Goal: Task Accomplishment & Management: Manage account settings

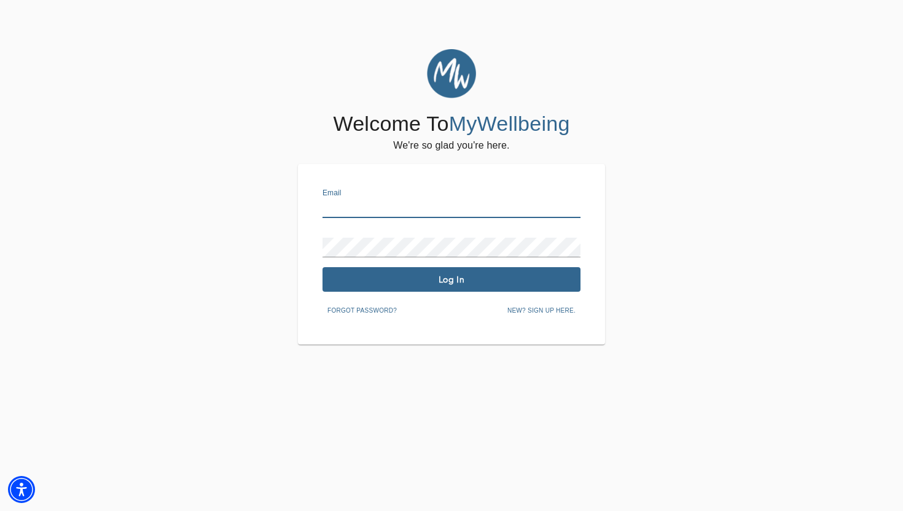
click at [384, 205] on input "text" at bounding box center [452, 208] width 258 height 20
type input "[PERSON_NAME][EMAIL_ADDRESS][DOMAIN_NAME]"
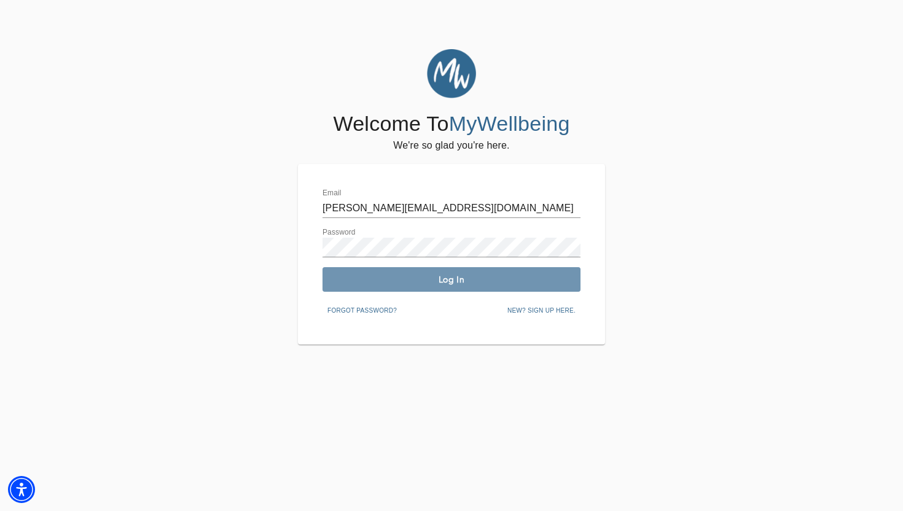
click at [367, 281] on span "Log In" at bounding box center [451, 280] width 248 height 12
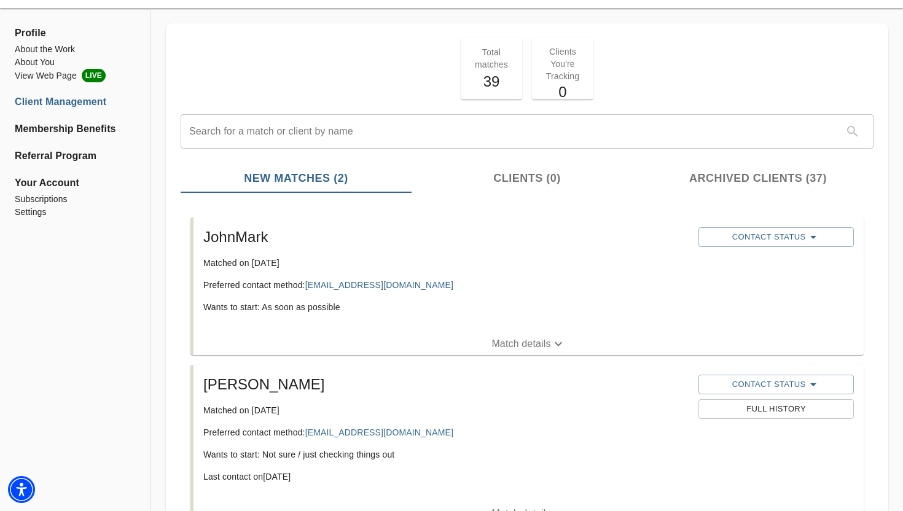
scroll to position [53, 0]
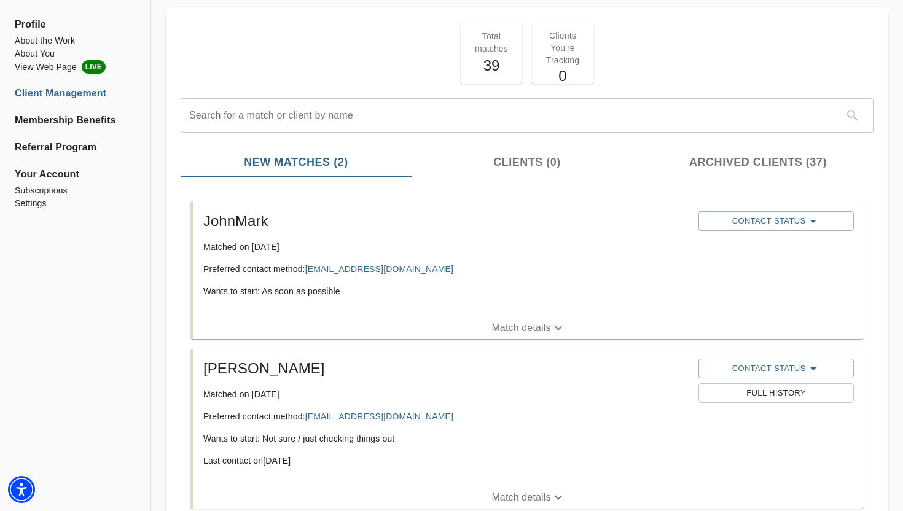
click at [498, 322] on p "Match details" at bounding box center [521, 328] width 59 height 15
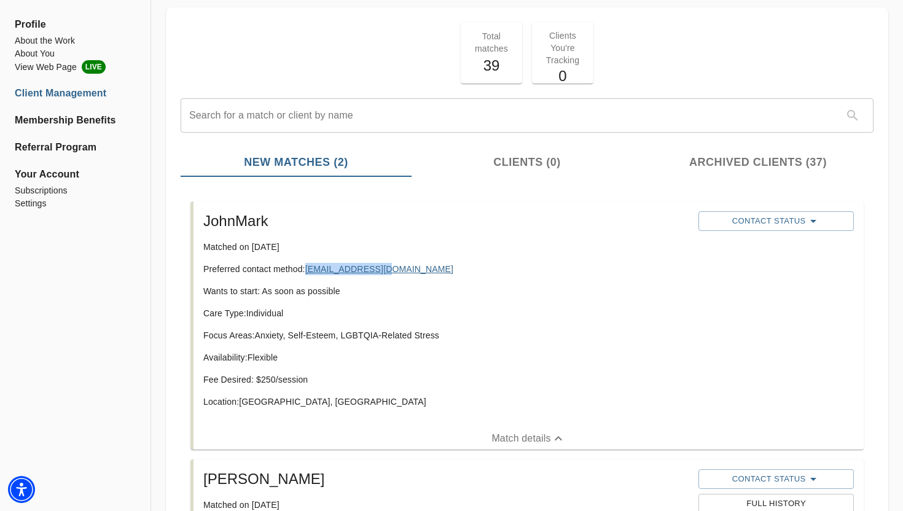
drag, startPoint x: 401, startPoint y: 267, endPoint x: 307, endPoint y: 265, distance: 94.0
click at [307, 265] on p "Preferred contact method: [EMAIL_ADDRESS][DOMAIN_NAME]" at bounding box center [445, 269] width 485 height 12
copy link "[EMAIL_ADDRESS][DOMAIN_NAME]"
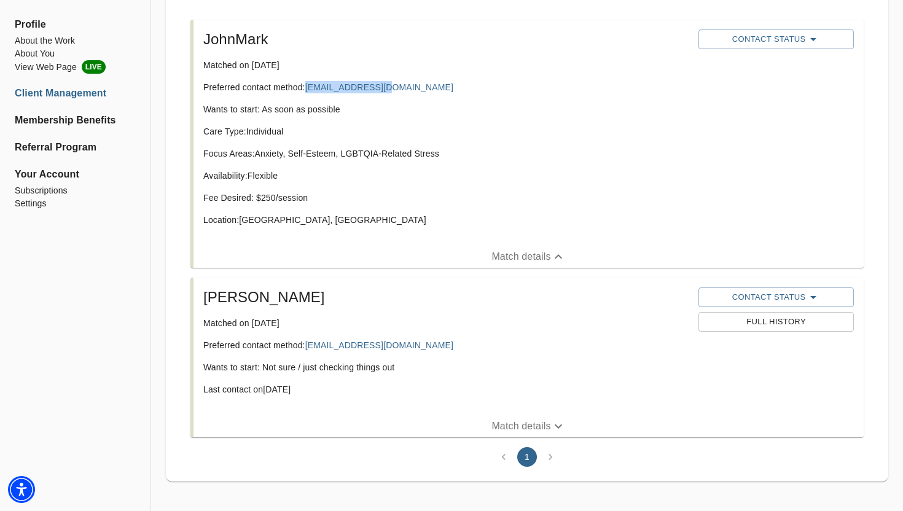
scroll to position [240, 0]
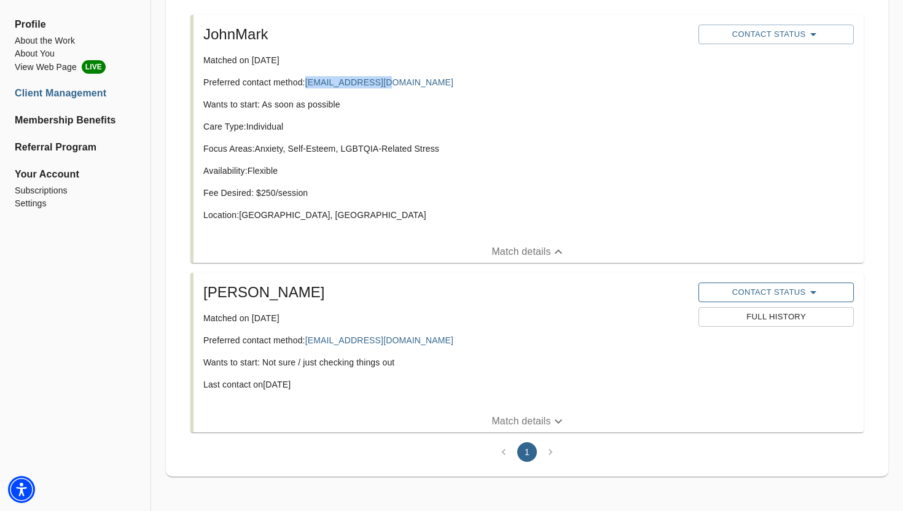
click at [769, 290] on span "Contact Status" at bounding box center [776, 292] width 143 height 15
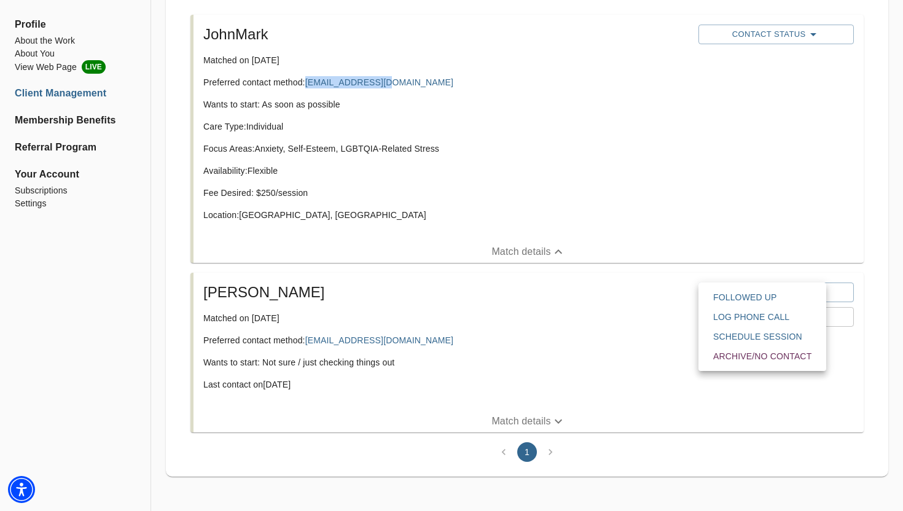
click at [751, 358] on span "Archive/No contact" at bounding box center [762, 356] width 98 height 12
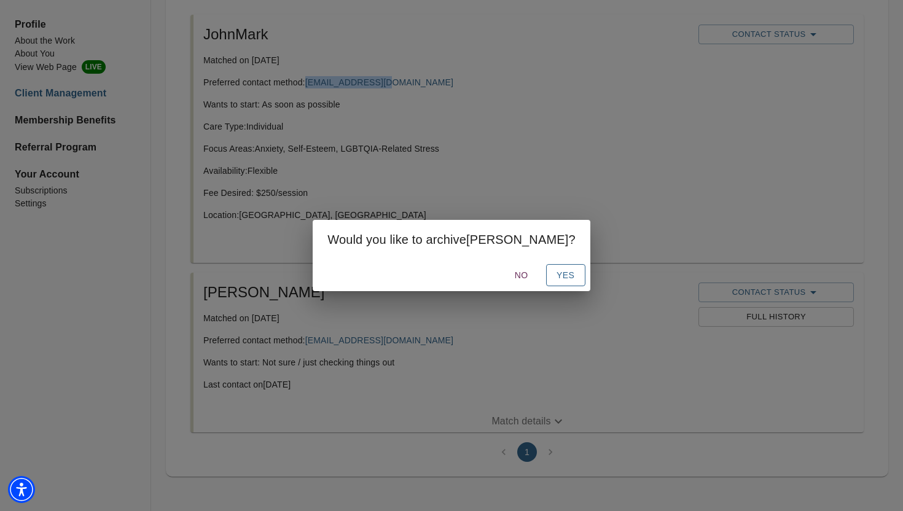
click at [556, 276] on span "Yes" at bounding box center [566, 275] width 20 height 15
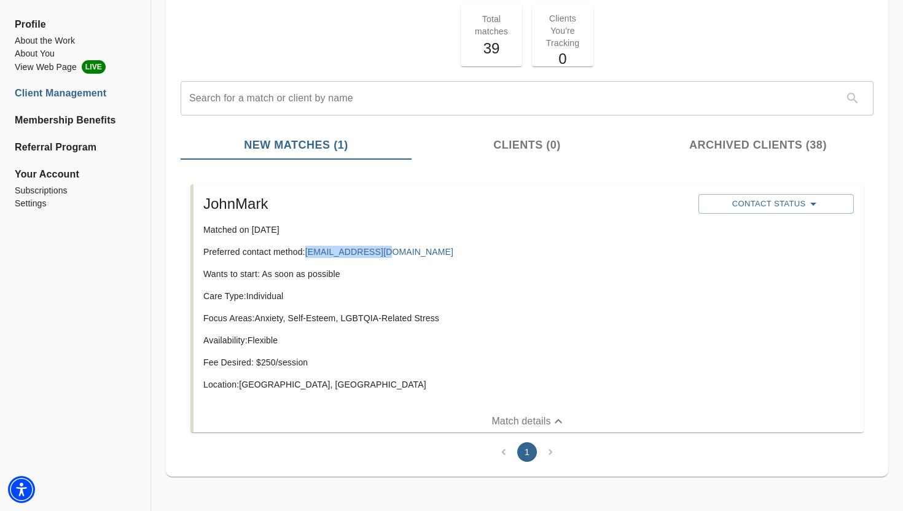
scroll to position [71, 0]
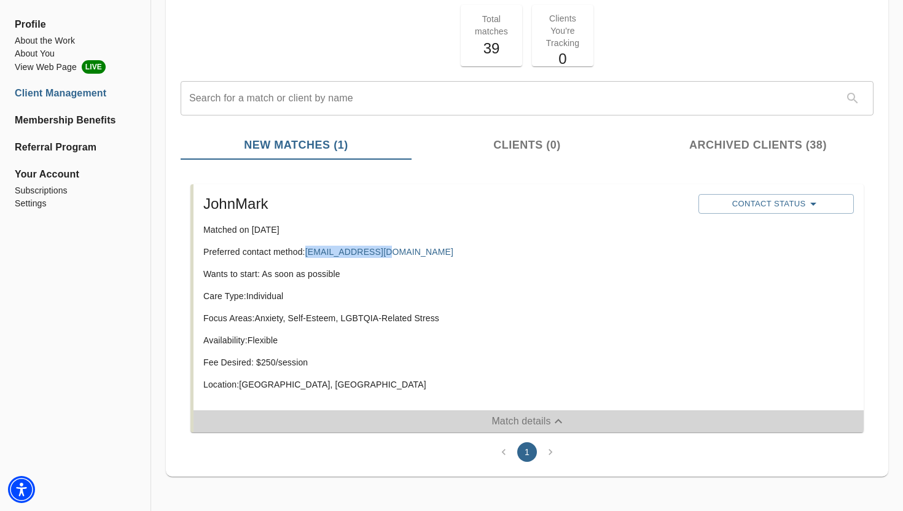
click at [508, 426] on p "Match details" at bounding box center [521, 421] width 59 height 15
